Goal: Check status: Check status

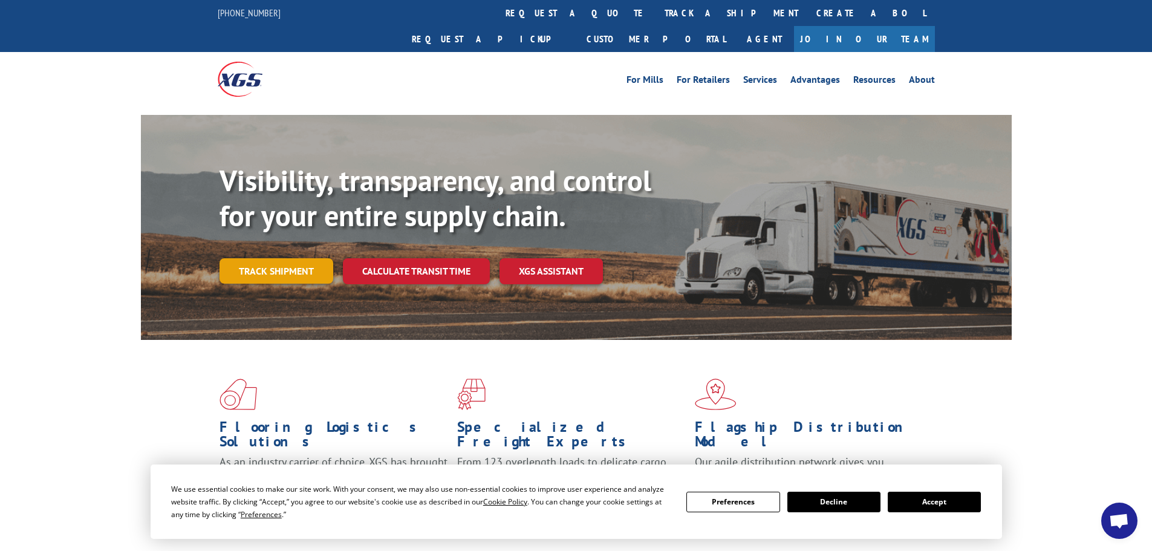
click at [275, 258] on link "Track shipment" at bounding box center [277, 270] width 114 height 25
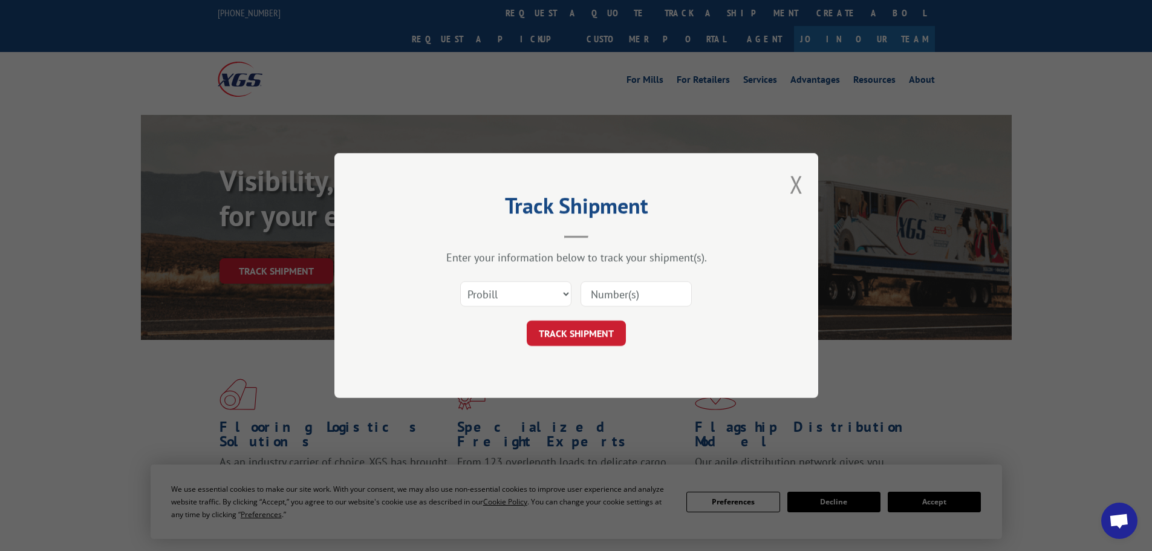
click at [626, 301] on input at bounding box center [636, 293] width 111 height 25
type input "5270063"
click at [587, 333] on button "TRACK SHIPMENT" at bounding box center [576, 333] width 99 height 25
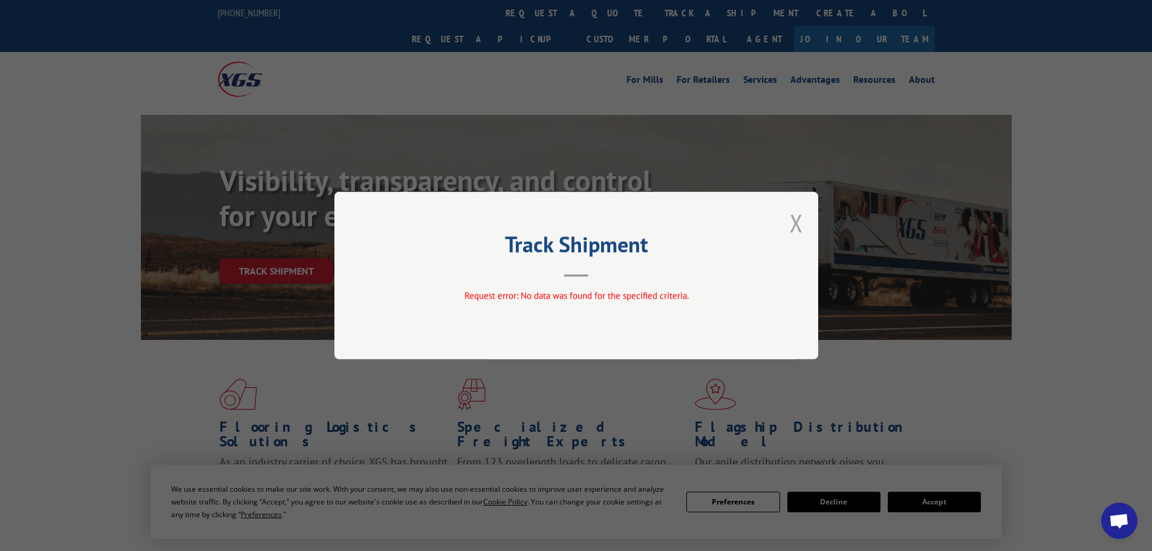
click at [797, 230] on button "Close modal" at bounding box center [796, 223] width 13 height 32
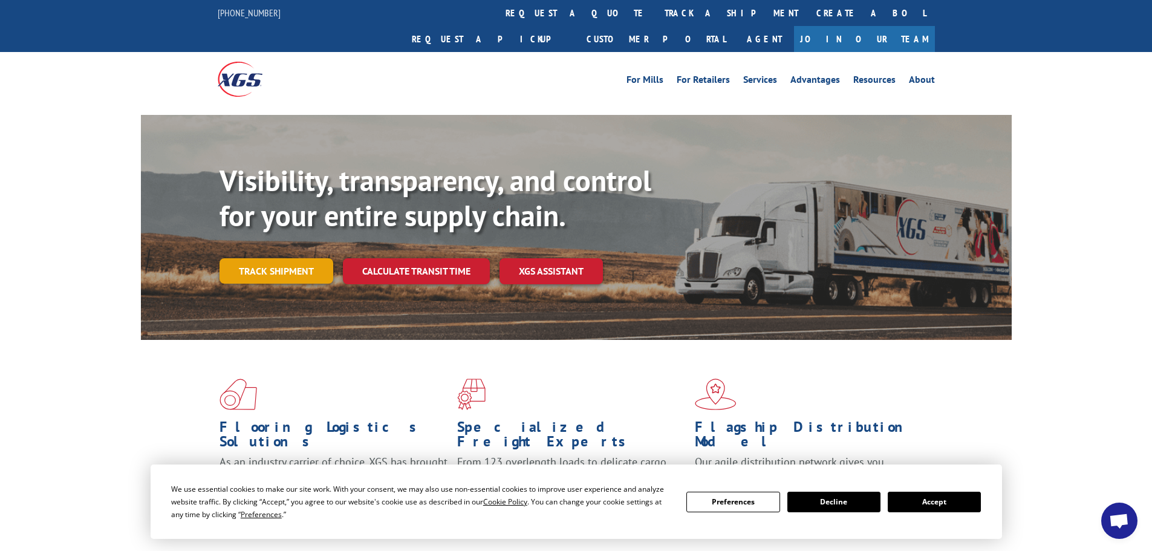
click at [277, 258] on link "Track shipment" at bounding box center [277, 270] width 114 height 25
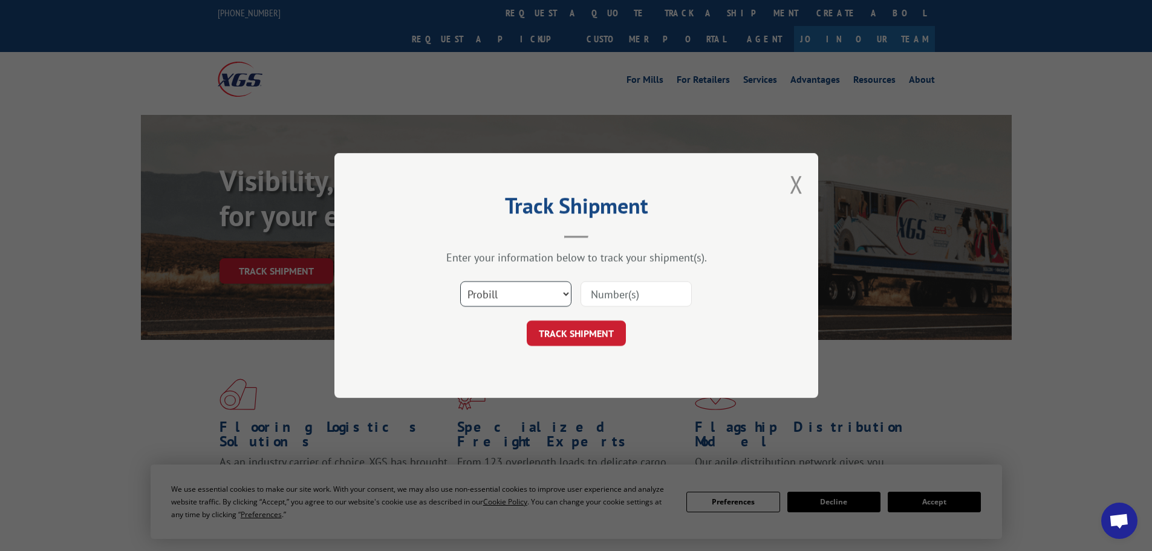
click at [552, 293] on select "Select category... Probill BOL PO" at bounding box center [515, 293] width 111 height 25
select select "bol"
click at [460, 281] on select "Select category... Probill BOL PO" at bounding box center [515, 293] width 111 height 25
click at [640, 298] on input at bounding box center [636, 293] width 111 height 25
type input "5270063"
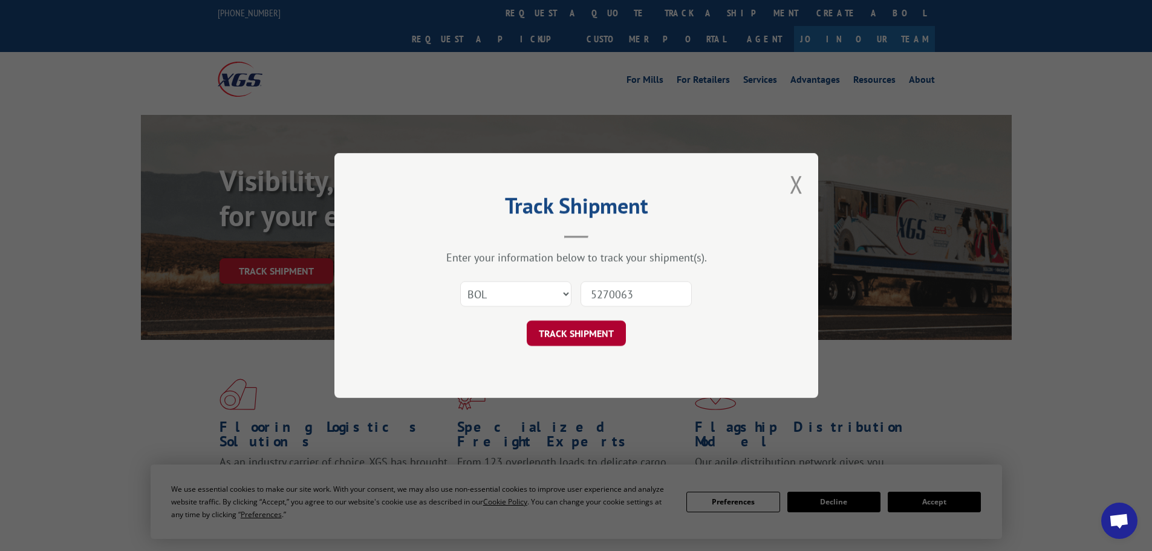
click at [569, 331] on button "TRACK SHIPMENT" at bounding box center [576, 333] width 99 height 25
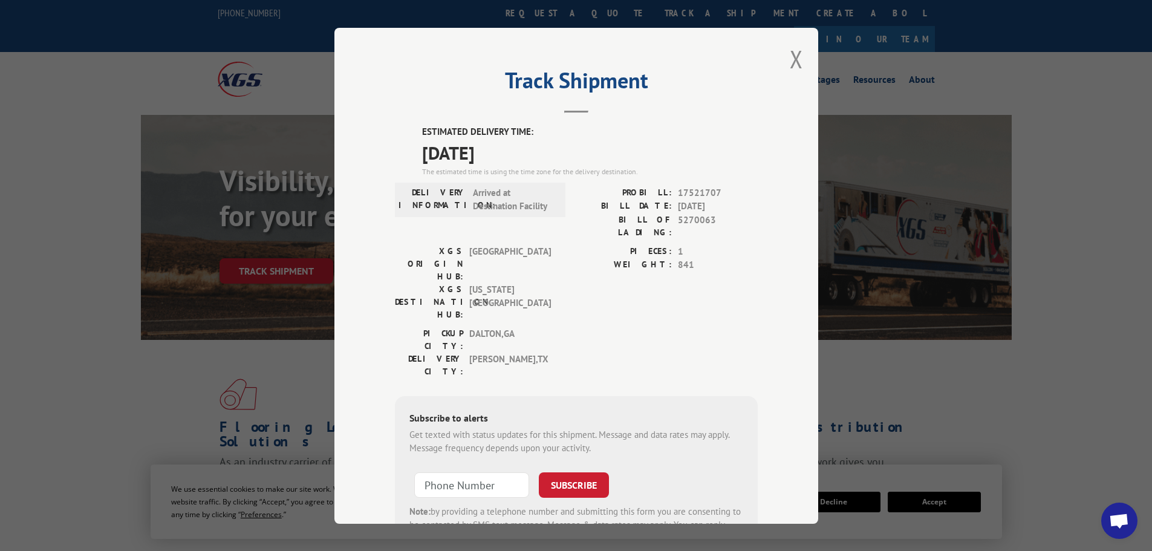
click at [783, 56] on div "Track Shipment ESTIMATED DELIVERY TIME: [DATE] The estimated time is using the …" at bounding box center [577, 276] width 484 height 496
